Goal: Task Accomplishment & Management: Complete application form

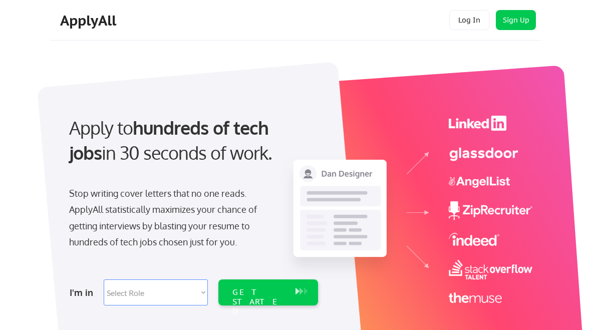
click at [207, 288] on select "Select Role Software Engineering Product Management Customer Success Sales UI/U…" at bounding box center [156, 293] width 104 height 26
select select ""sales0""
click at [254, 288] on div "GET STARTED" at bounding box center [259, 302] width 53 height 29
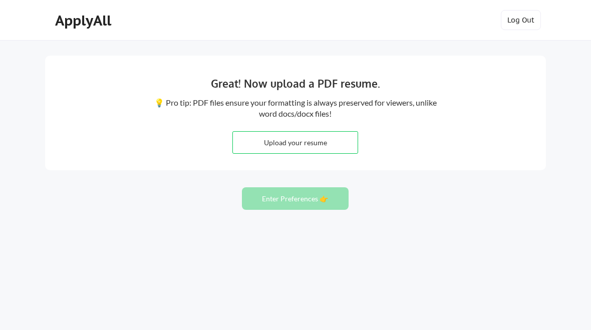
click at [300, 140] on input "file" at bounding box center [295, 143] width 125 height 22
type input "C:\fakepath\v2 MF's Updated Resume_2025 .docx"
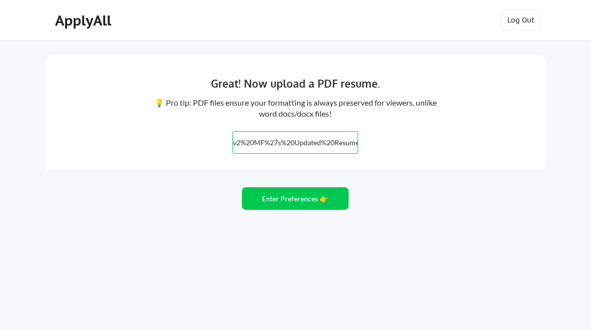
click at [301, 190] on button "Enter Preferences 👉" at bounding box center [295, 198] width 107 height 23
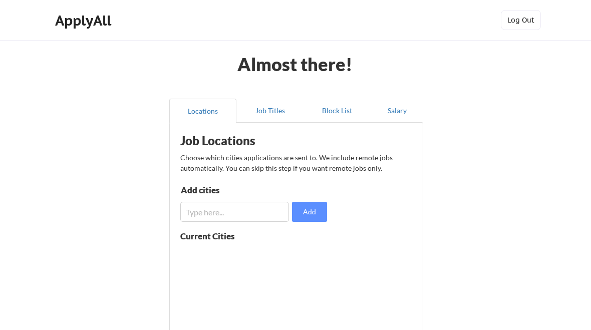
click at [299, 196] on div "Add cities Add" at bounding box center [255, 204] width 150 height 36
click at [234, 207] on input "input" at bounding box center [234, 212] width 109 height 20
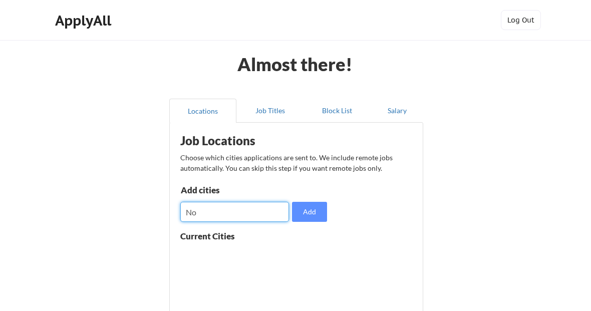
type input "N"
type input "Global"
click at [319, 207] on button "Add" at bounding box center [309, 212] width 35 height 20
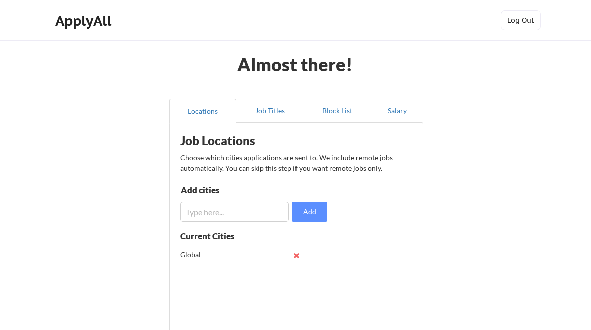
click at [278, 108] on button "Job Titles" at bounding box center [270, 111] width 67 height 24
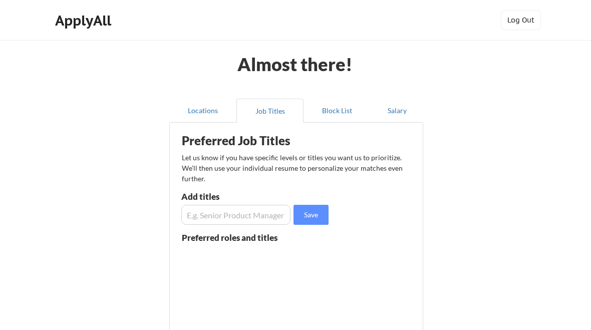
click at [258, 216] on input "input" at bounding box center [235, 215] width 109 height 20
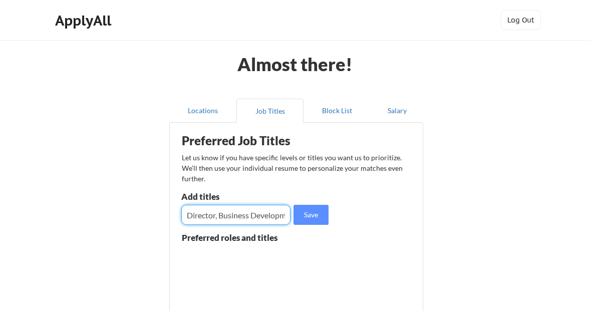
type input "Director, Business Development"
click at [340, 112] on button "Block List" at bounding box center [337, 111] width 67 height 24
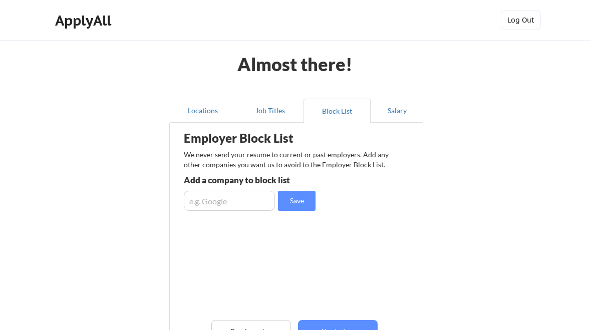
click at [403, 106] on button "Salary" at bounding box center [397, 111] width 53 height 24
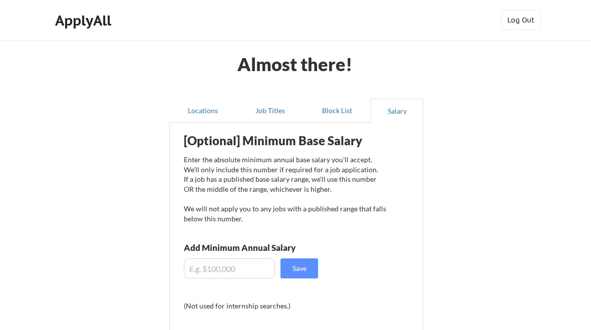
click at [249, 265] on input "input" at bounding box center [229, 269] width 91 height 20
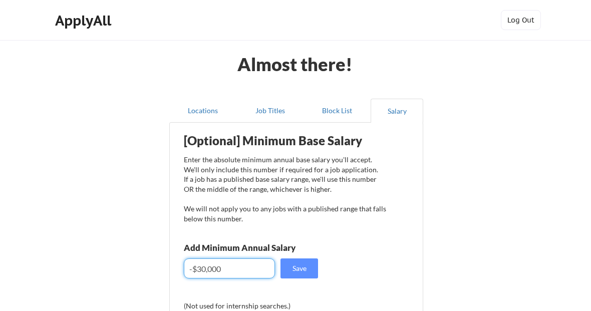
type input "-$300,000"
click at [302, 268] on button "Save" at bounding box center [300, 269] width 38 height 20
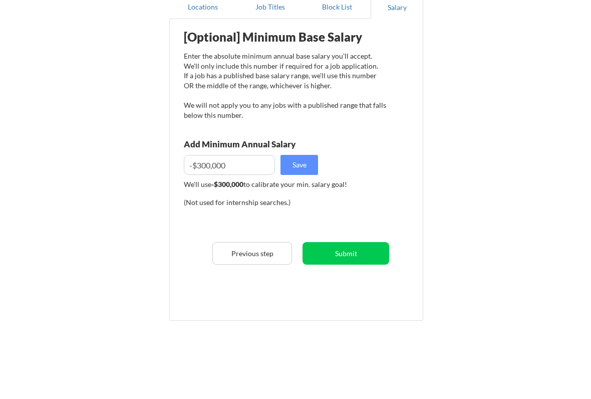
scroll to position [103, 0]
click at [359, 249] on button "Submit" at bounding box center [346, 254] width 87 height 23
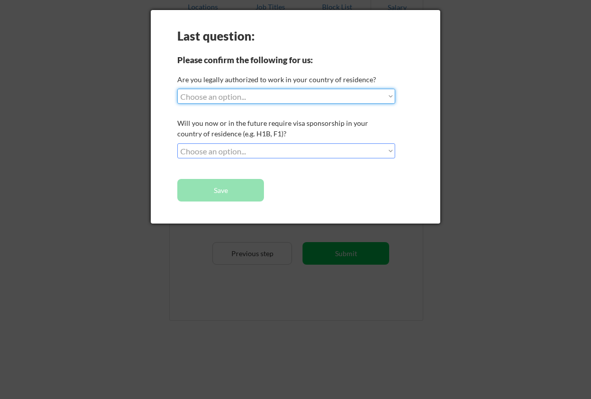
click at [323, 91] on select "Choose an option... Yes, I am a US Citizen Yes, I am a Canadian Citizen Yes, I …" at bounding box center [286, 96] width 218 height 15
select select ""yes__i_am_a_us_citizen""
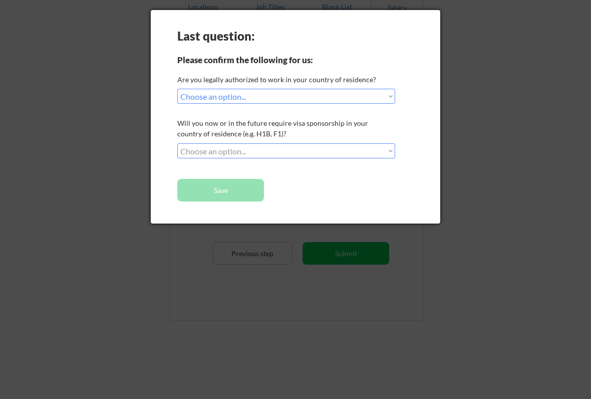
click at [366, 149] on select "Choose an option... No, I will not need sponsorship Yes, I will need sponsorship" at bounding box center [286, 150] width 218 height 15
select select ""no__i_will_not_need_sponsorship""
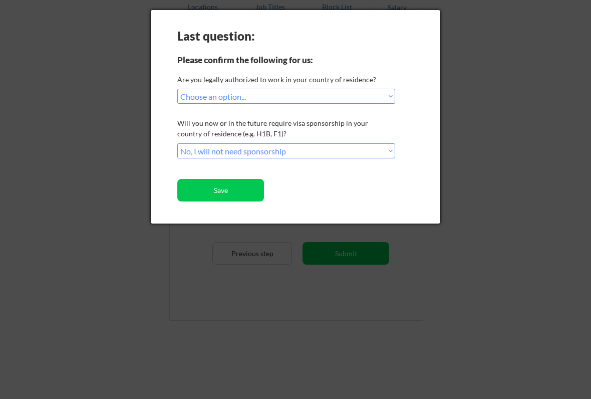
click at [232, 180] on button "Save" at bounding box center [220, 190] width 87 height 23
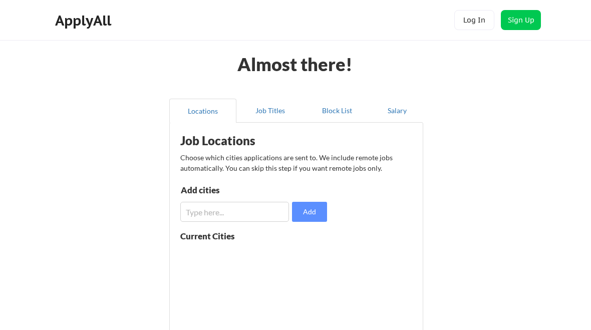
scroll to position [132, 0]
